Goal: Information Seeking & Learning: Understand process/instructions

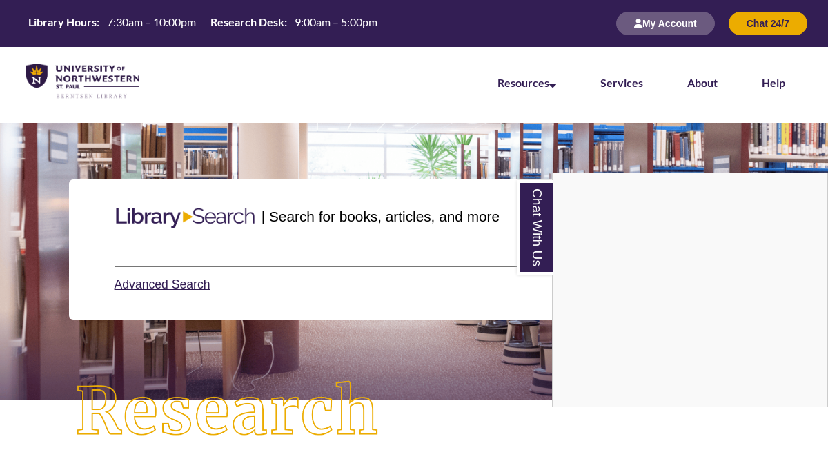
click at [388, 257] on div "Chat With Us" at bounding box center [414, 229] width 828 height 459
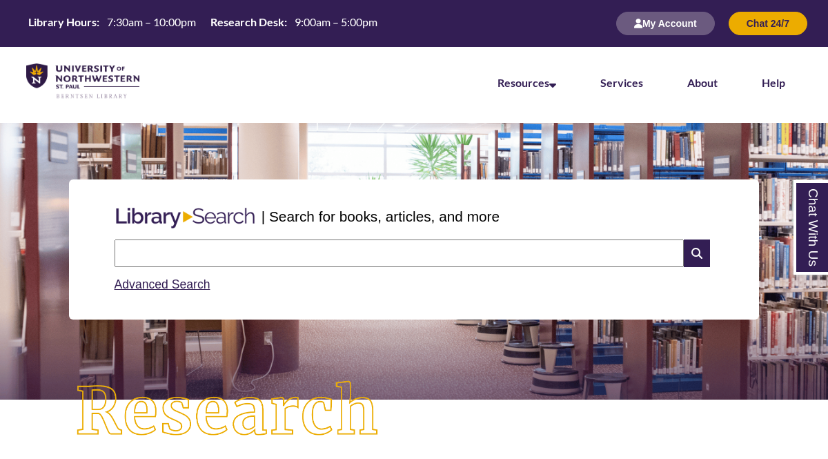
click at [388, 257] on input "text" at bounding box center [398, 253] width 569 height 28
type input "*"
drag, startPoint x: 212, startPoint y: 261, endPoint x: 164, endPoint y: 250, distance: 49.5
click at [164, 250] on input "*********" at bounding box center [398, 253] width 569 height 28
type input "**********"
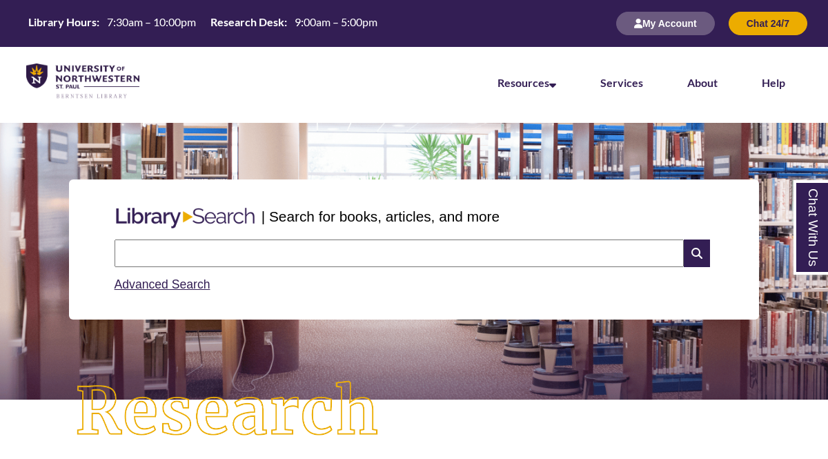
click at [359, 248] on input "text" at bounding box center [398, 253] width 569 height 28
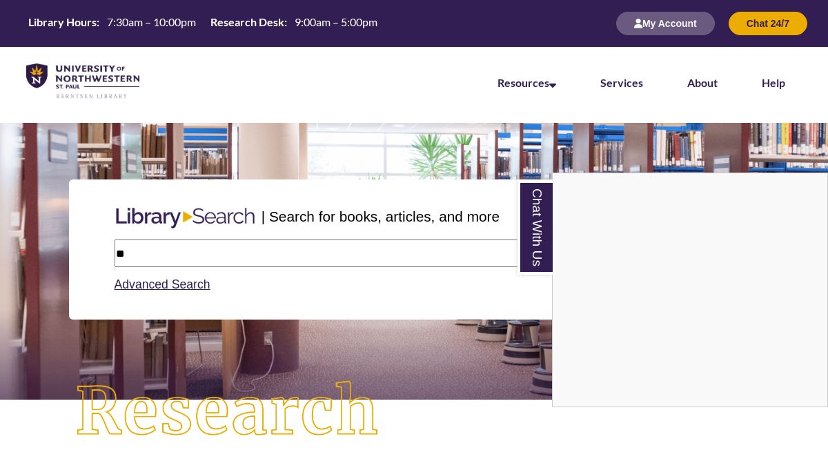
type input "*"
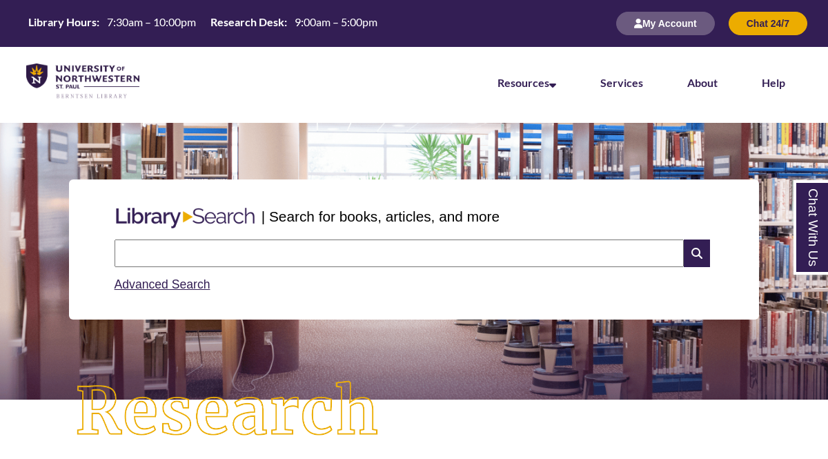
click at [272, 264] on input "text" at bounding box center [398, 253] width 569 height 28
type input "**********"
click at [479, 257] on input "text" at bounding box center [398, 253] width 569 height 28
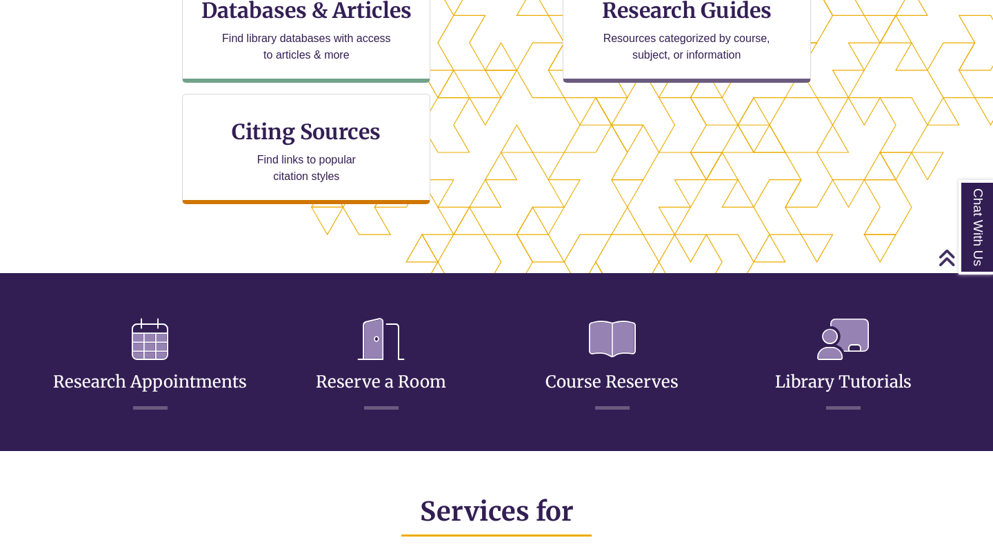
scroll to position [546, 0]
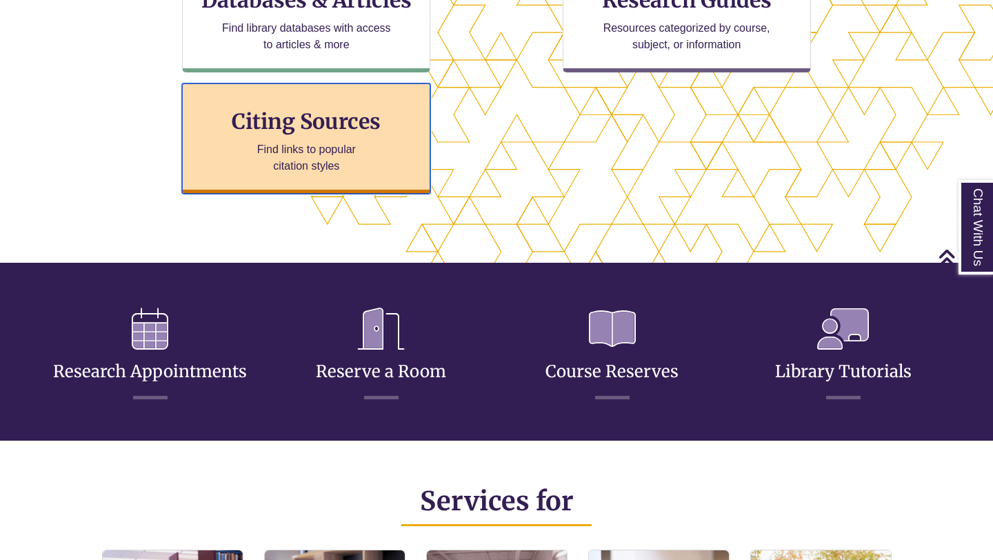
click at [330, 101] on div "Citing Sources Find links to popular citation styles" at bounding box center [306, 138] width 248 height 110
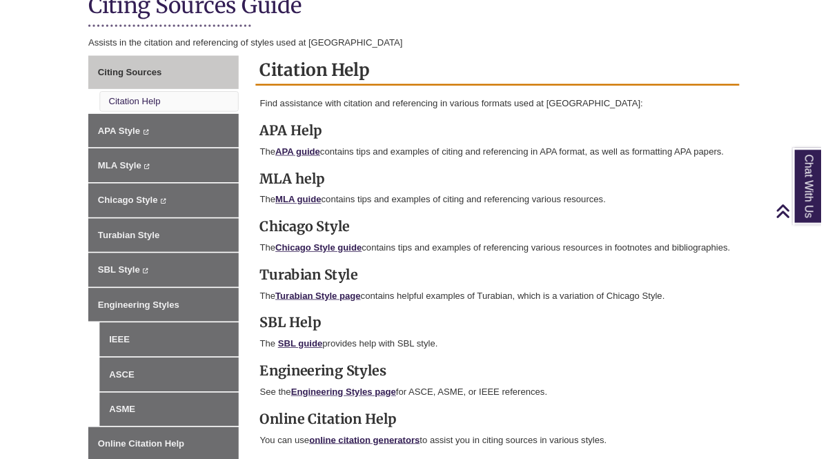
scroll to position [343, 0]
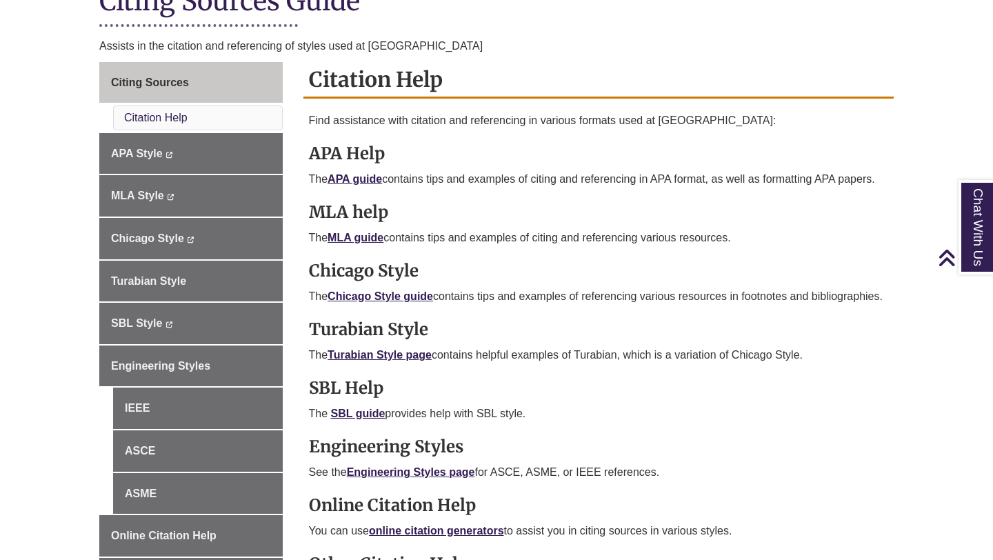
click at [379, 301] on p "The Chicago Style guide contains tips and examples of referencing various resou…" at bounding box center [599, 296] width 580 height 17
click at [375, 296] on link "Chicago Style guide" at bounding box center [381, 296] width 106 height 12
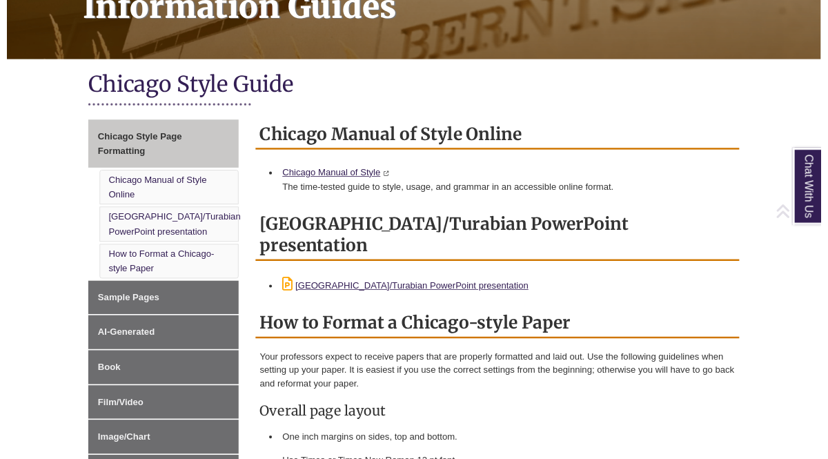
scroll to position [261, 0]
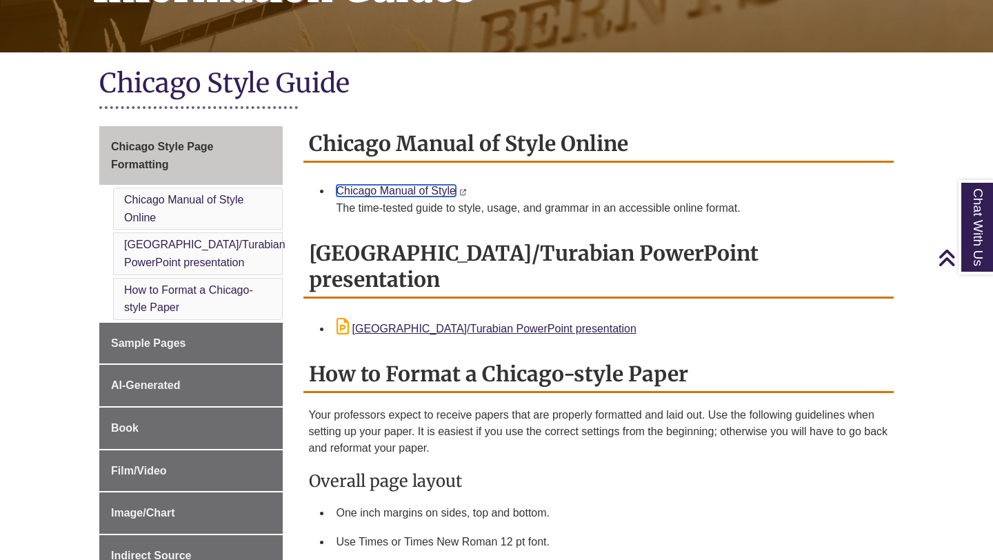
click at [416, 186] on link "Chicago Manual of Style" at bounding box center [396, 191] width 119 height 12
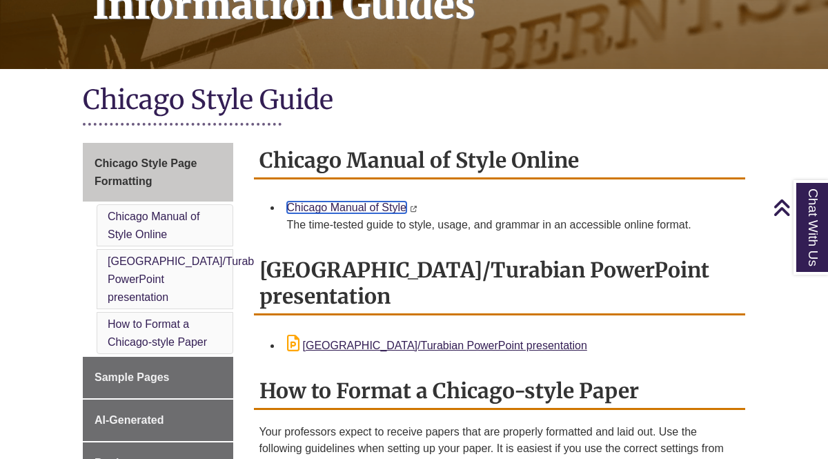
click at [382, 201] on link "Chicago Manual of Style" at bounding box center [346, 207] width 119 height 12
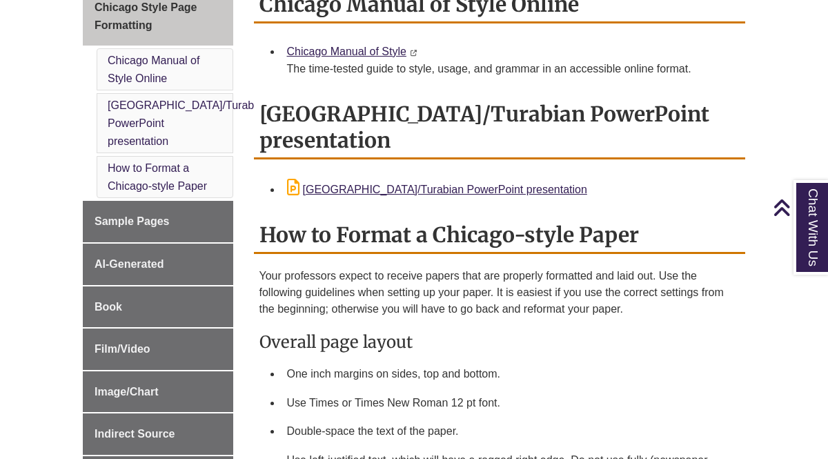
scroll to position [413, 0]
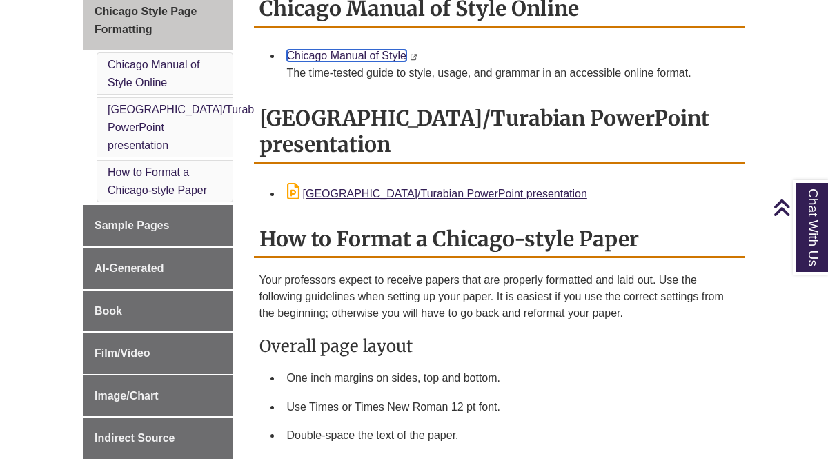
click at [357, 50] on link "Chicago Manual of Style" at bounding box center [346, 56] width 119 height 12
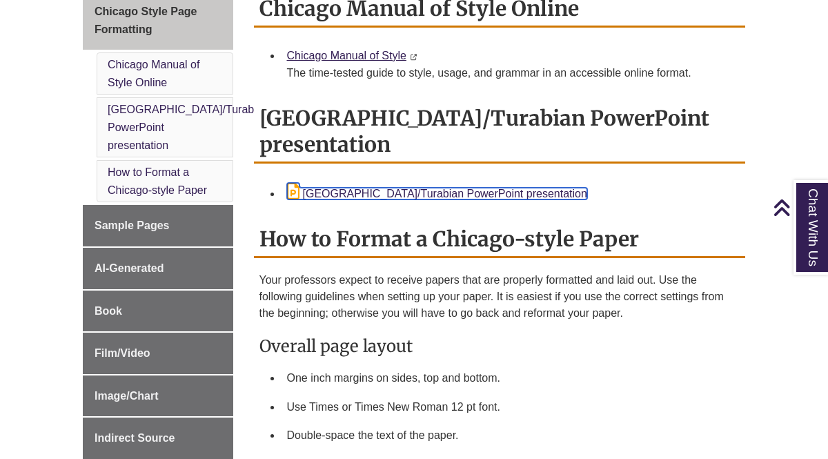
click at [368, 188] on link "Chicago/Turabian PowerPoint presentation" at bounding box center [437, 194] width 300 height 12
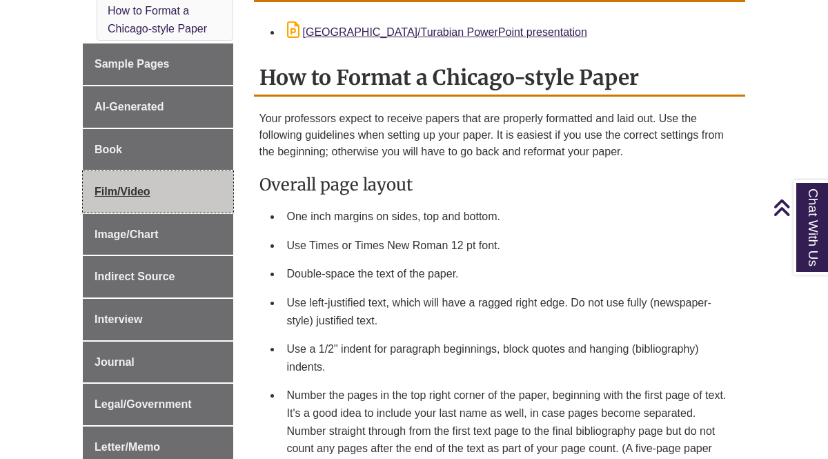
scroll to position [579, 0]
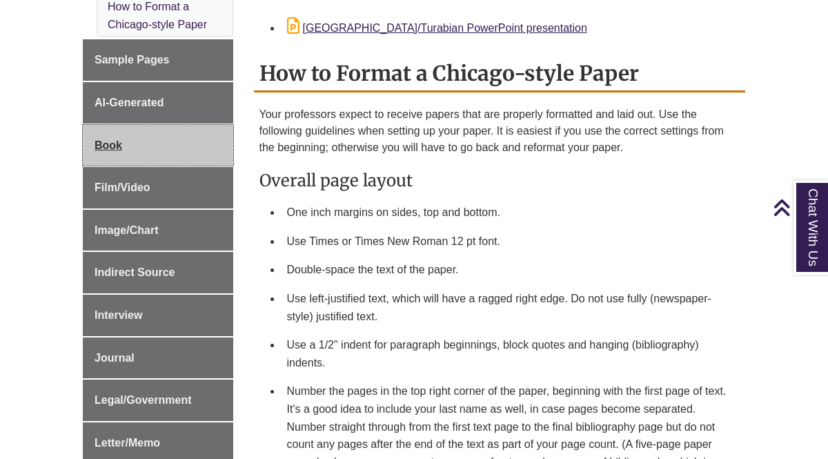
click at [134, 139] on link "Book" at bounding box center [158, 145] width 150 height 41
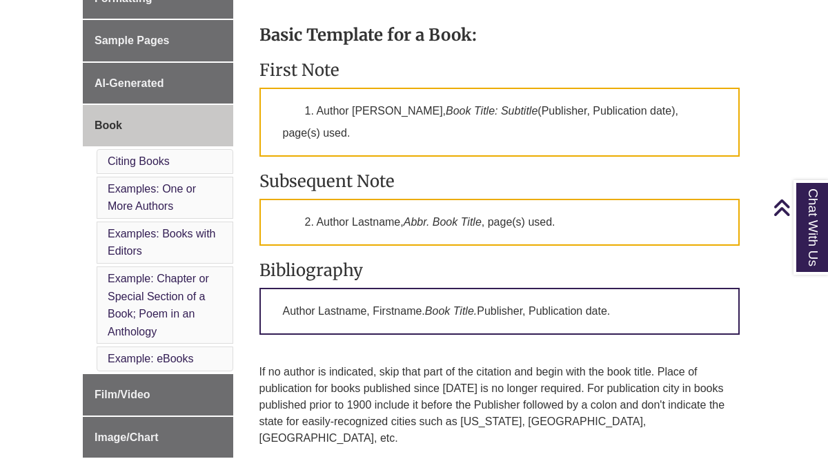
scroll to position [429, 0]
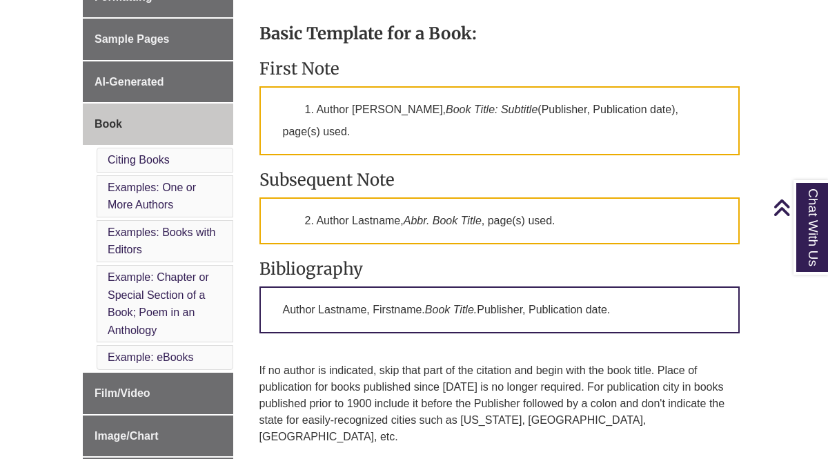
click at [397, 127] on p "1. Author [PERSON_NAME], Book Title: Subtitle (Publisher, Publication date), pa…" at bounding box center [499, 120] width 481 height 69
